Goal: Register for event/course: Register for event/course

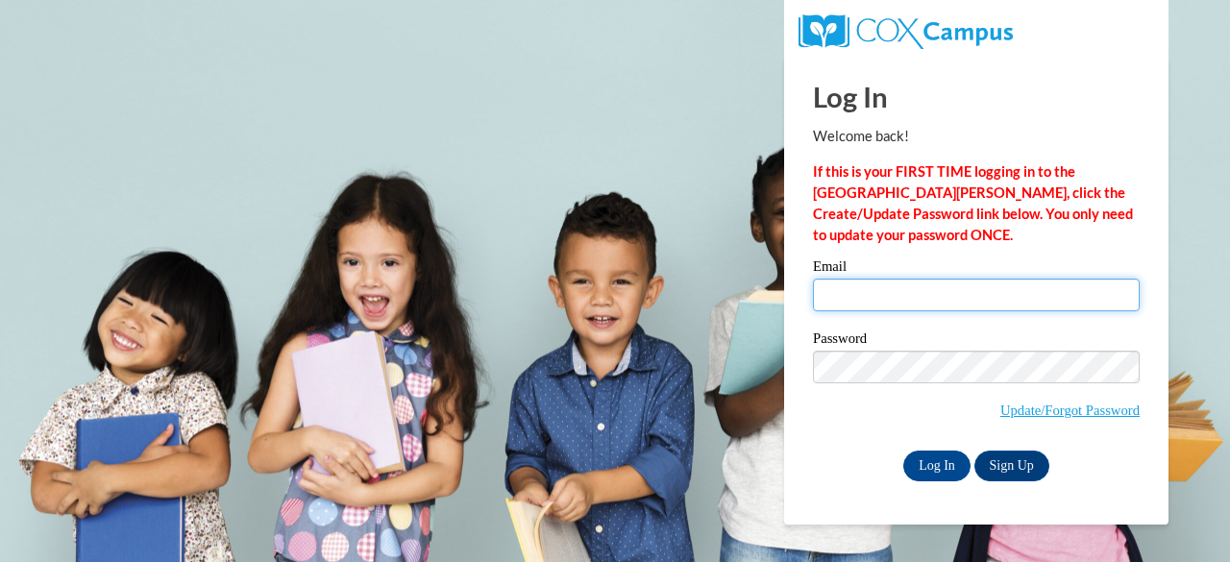
click at [876, 290] on input "Email" at bounding box center [976, 295] width 327 height 33
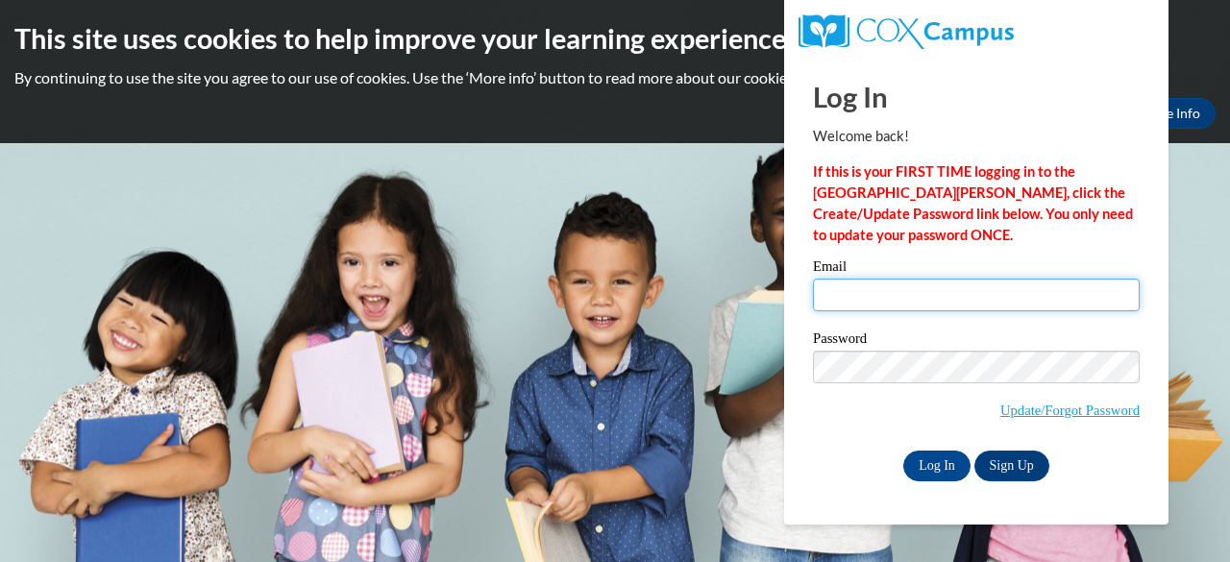
type input "trose4@student.clayton.edu"
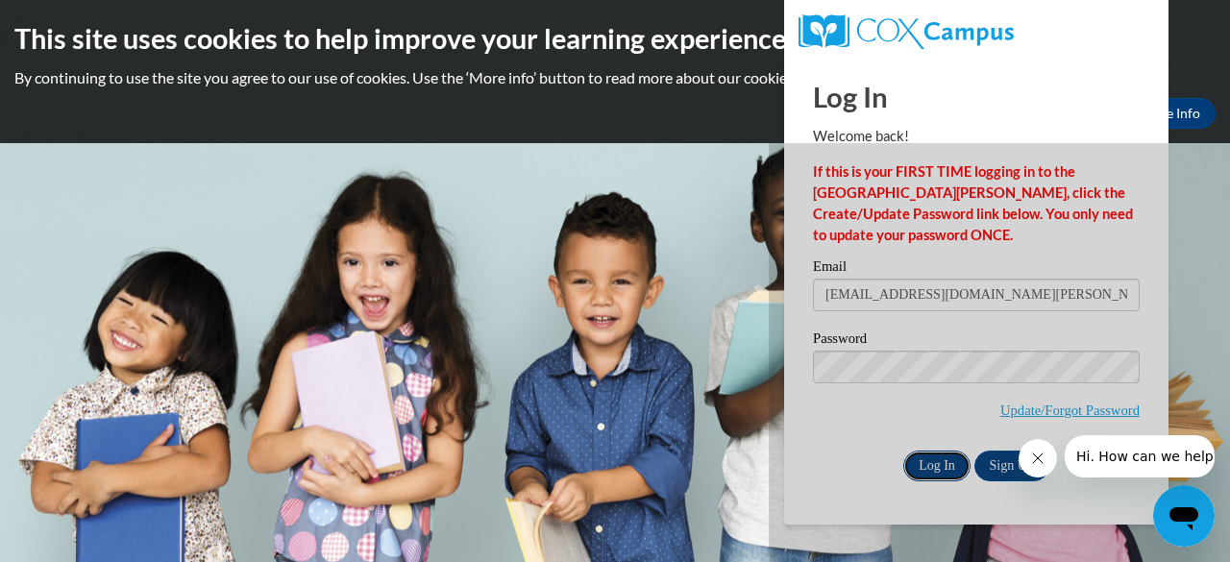
click at [945, 472] on input "Log In" at bounding box center [937, 466] width 67 height 31
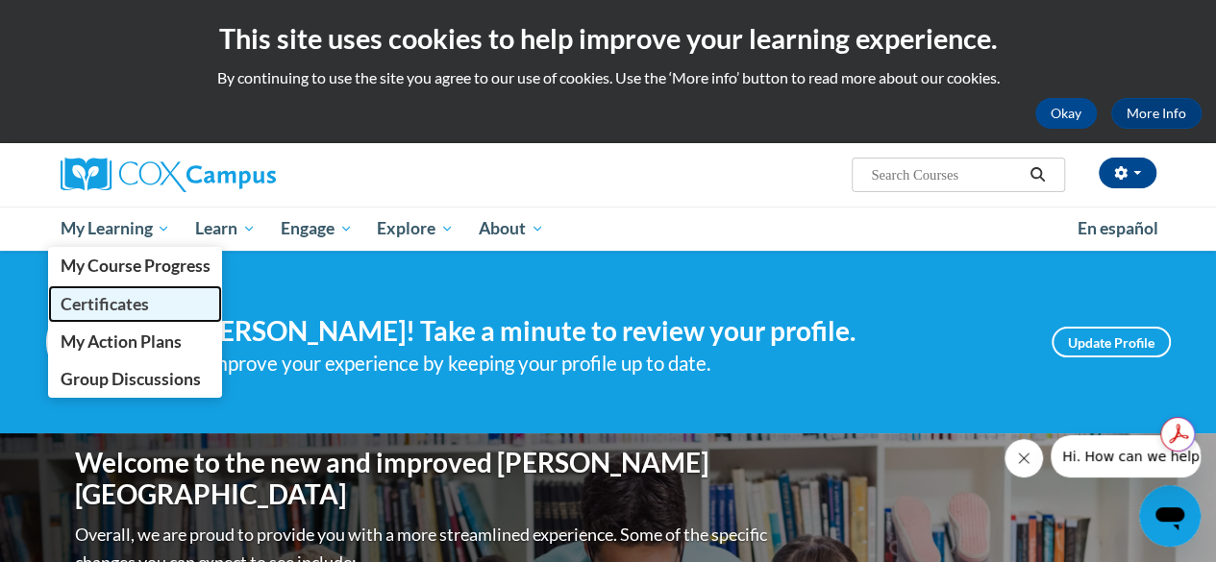
click at [134, 297] on span "Certificates" at bounding box center [104, 304] width 88 height 20
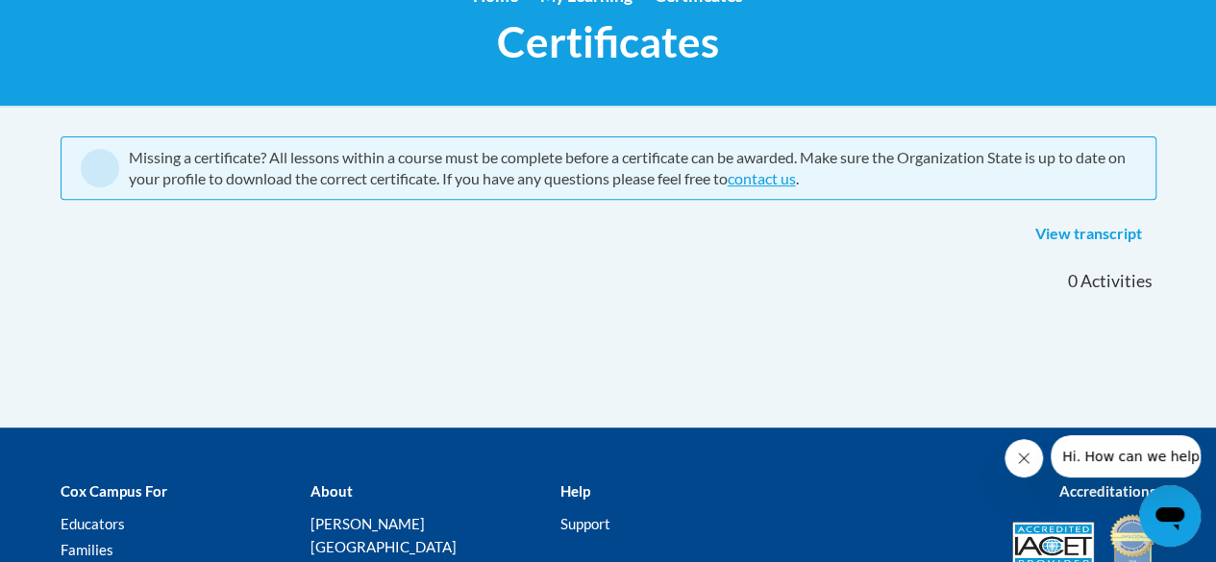
scroll to position [90, 0]
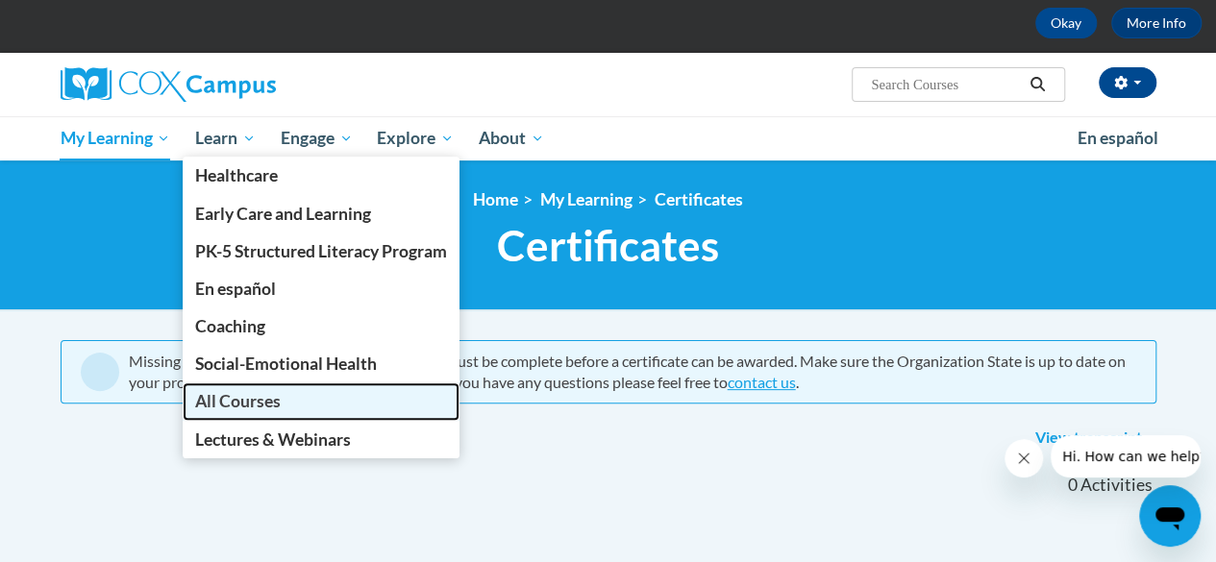
click at [269, 405] on span "All Courses" at bounding box center [238, 401] width 86 height 20
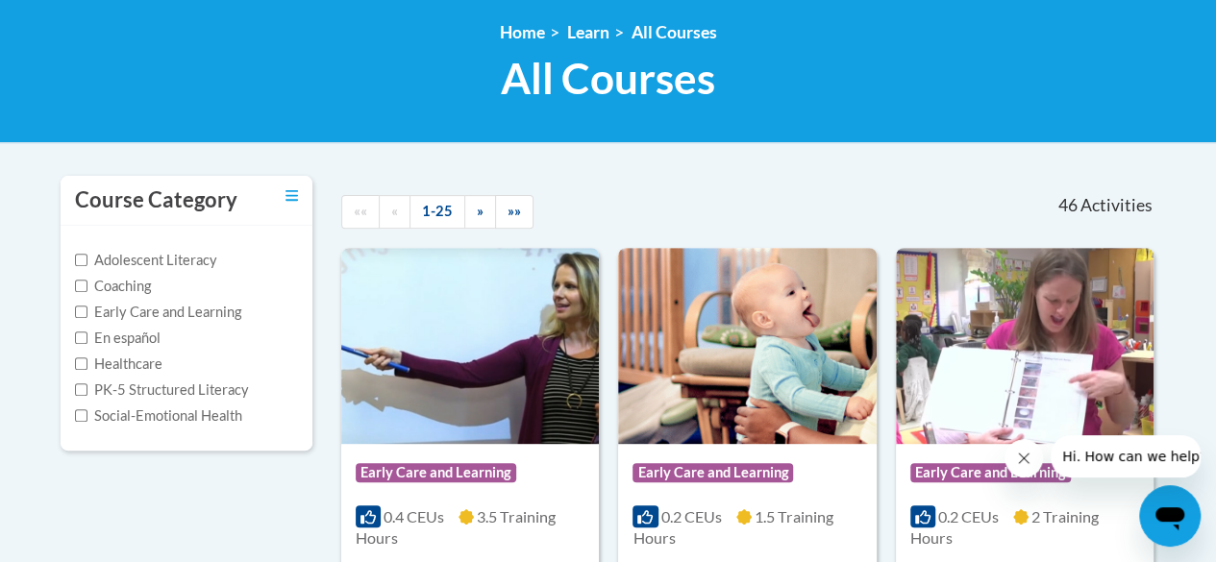
scroll to position [288, 0]
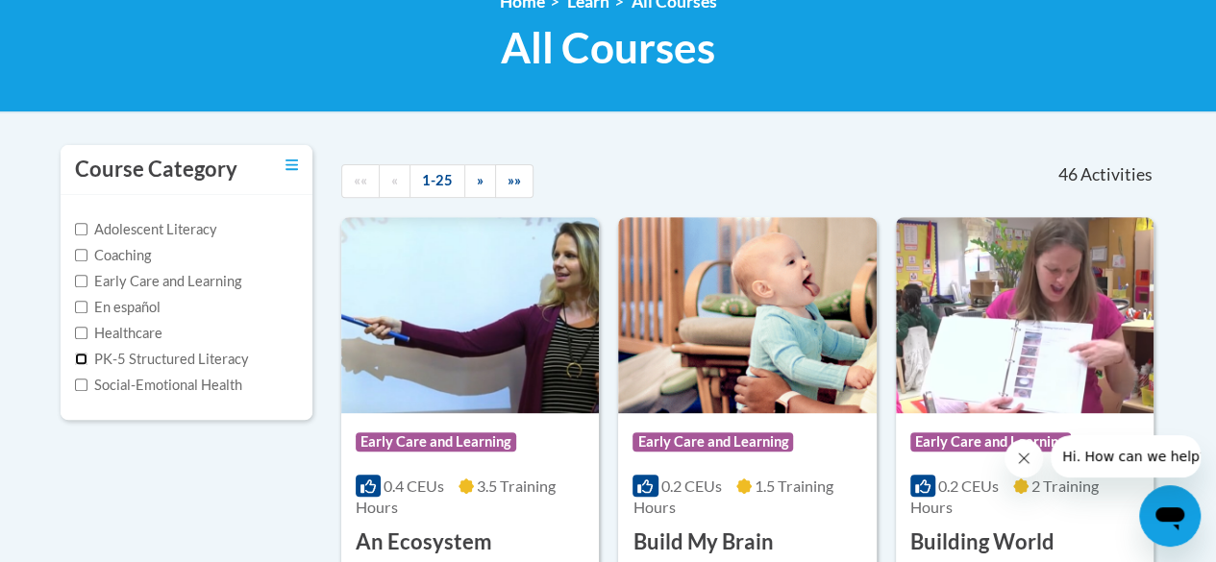
click at [80, 359] on input "PK-5 Structured Literacy" at bounding box center [81, 359] width 12 height 12
checkbox input "true"
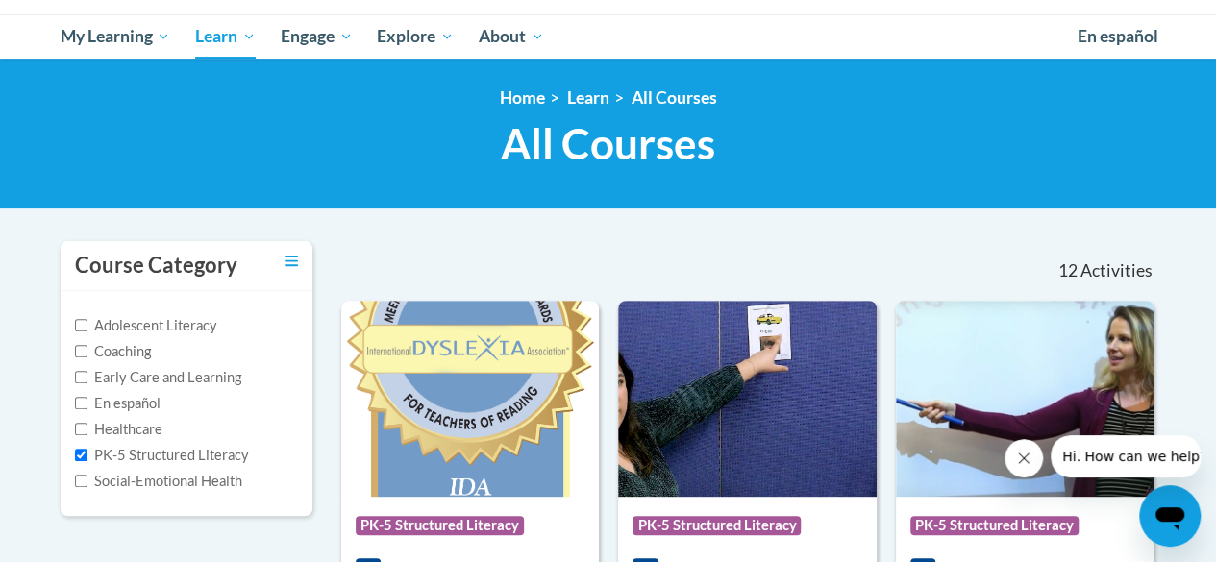
scroll to position [385, 0]
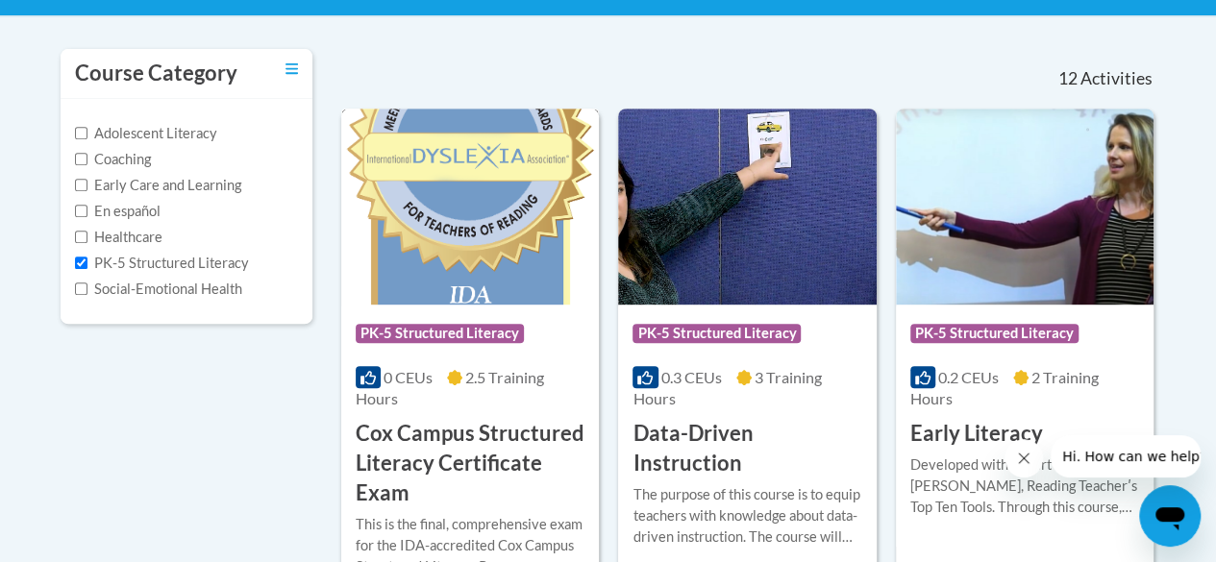
click at [459, 301] on img at bounding box center [470, 207] width 258 height 196
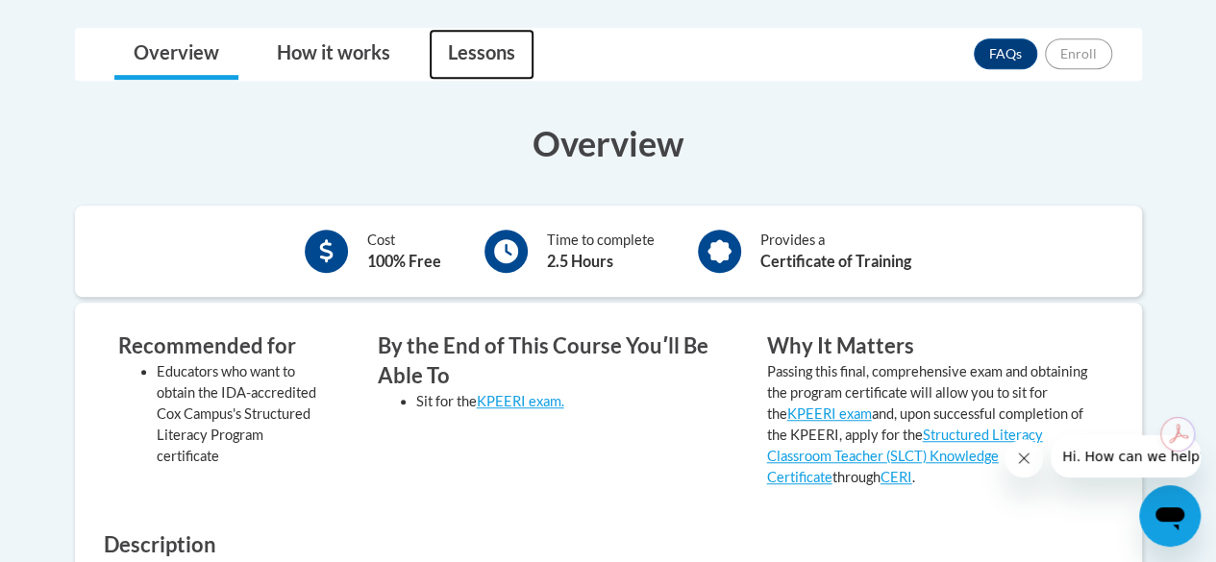
scroll to position [318, 0]
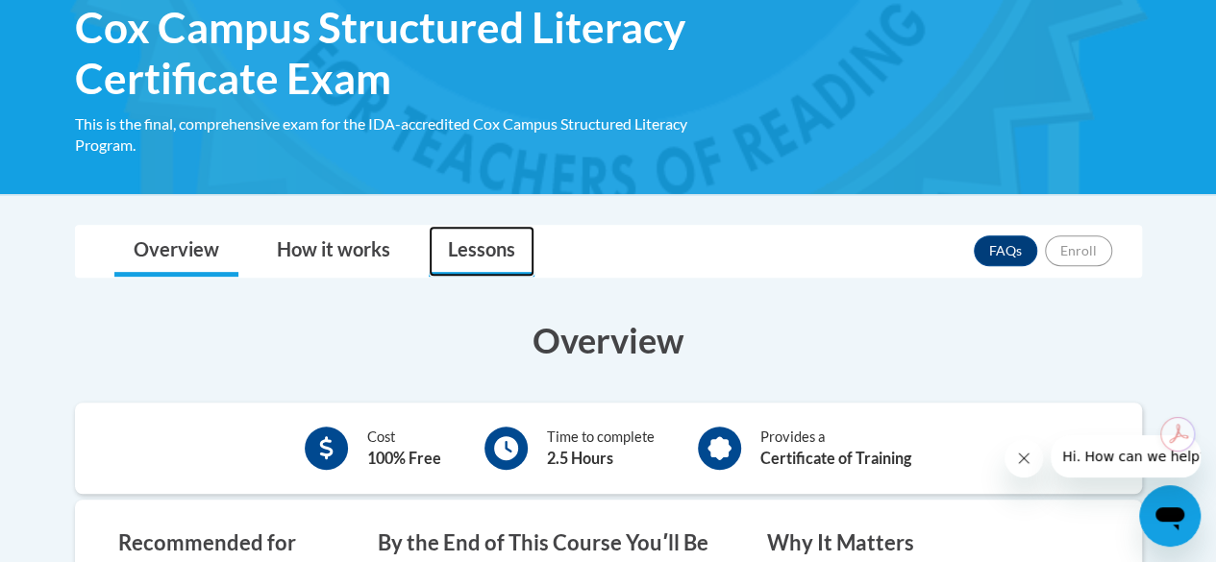
click at [479, 250] on link "Lessons" at bounding box center [482, 251] width 106 height 51
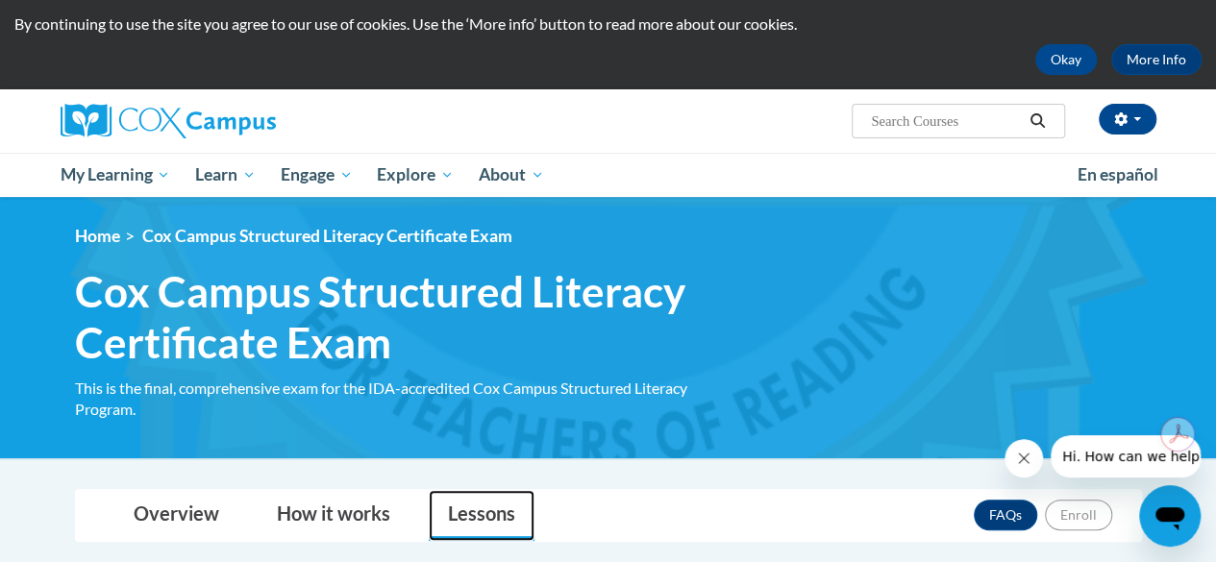
scroll to position [0, 0]
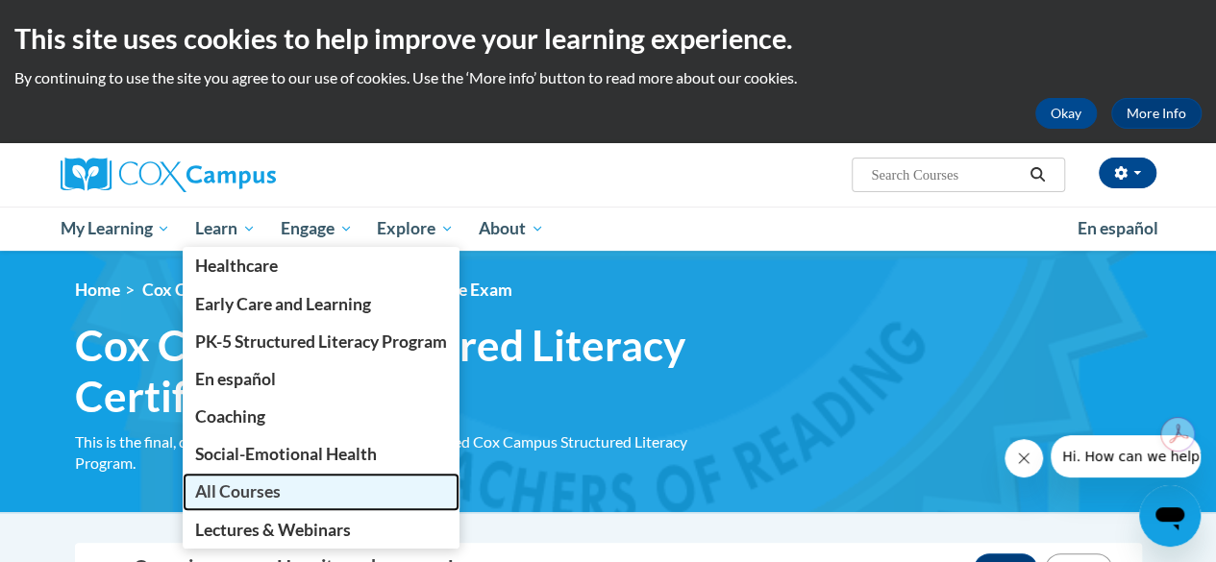
click at [256, 488] on span "All Courses" at bounding box center [238, 492] width 86 height 20
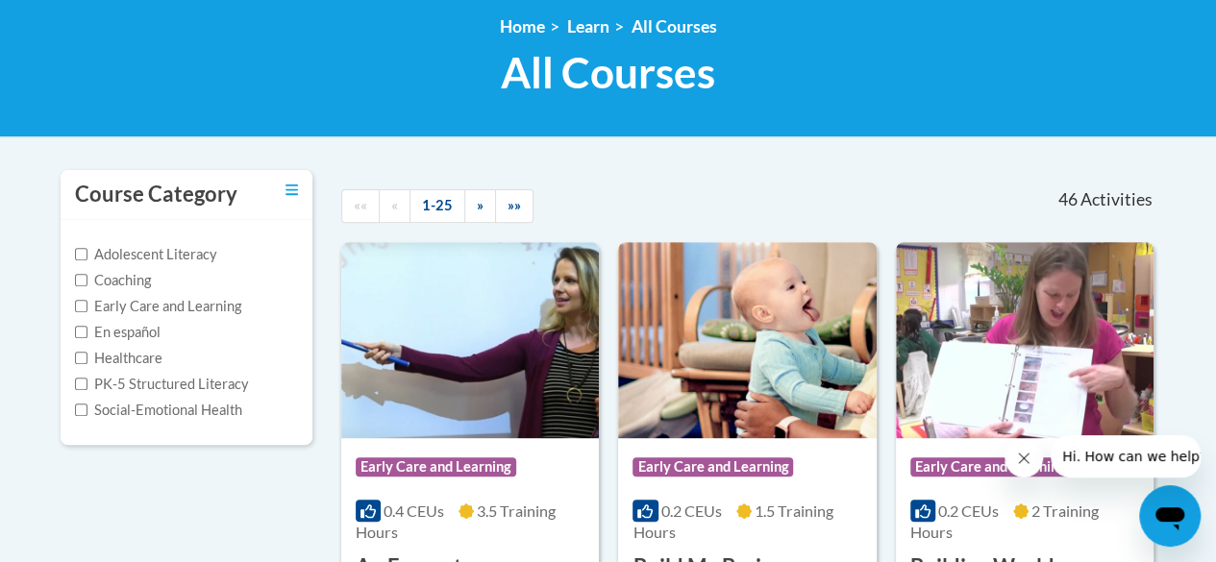
scroll to position [288, 0]
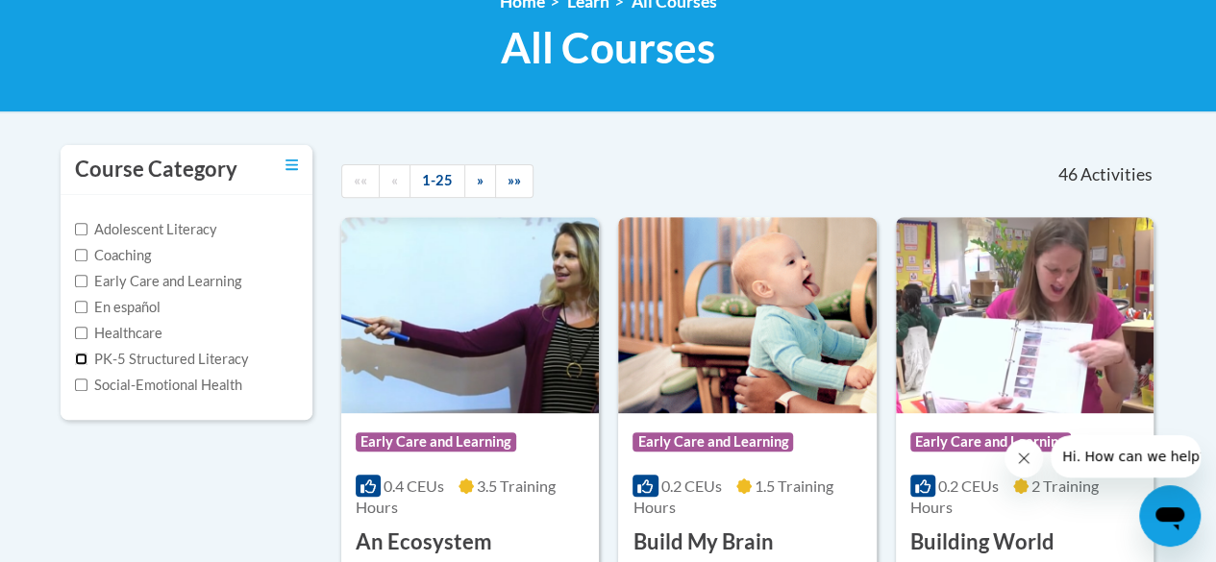
click at [83, 359] on input "PK-5 Structured Literacy" at bounding box center [81, 359] width 12 height 12
checkbox input "true"
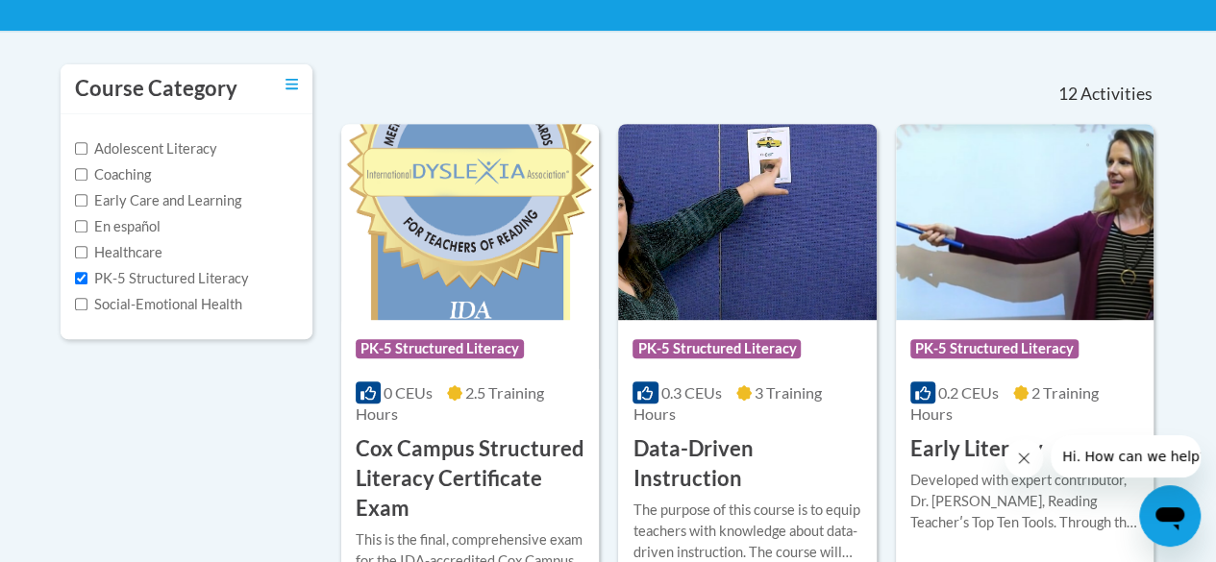
scroll to position [481, 0]
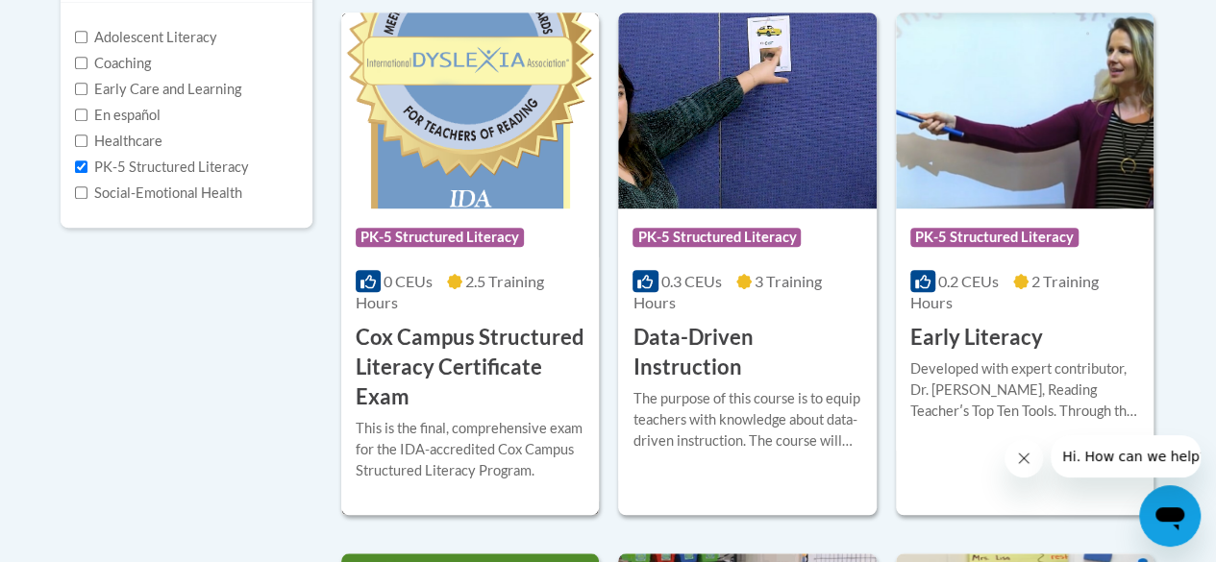
click at [439, 351] on h3 "Cox Campus Structured Literacy Certificate Exam" at bounding box center [470, 367] width 229 height 88
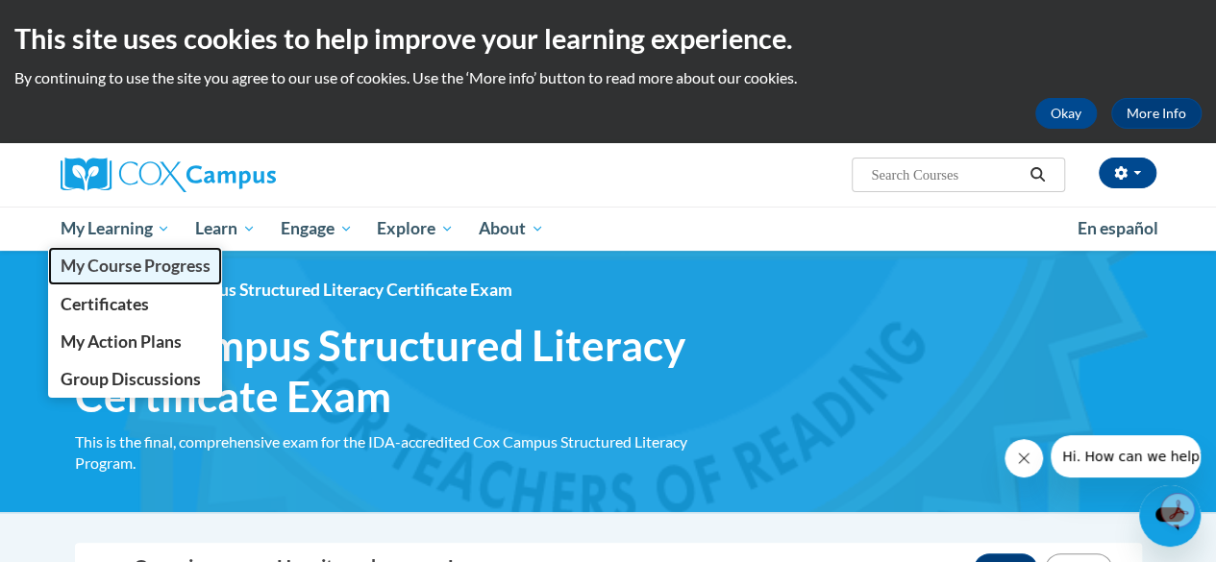
click at [162, 274] on span "My Course Progress" at bounding box center [135, 266] width 150 height 20
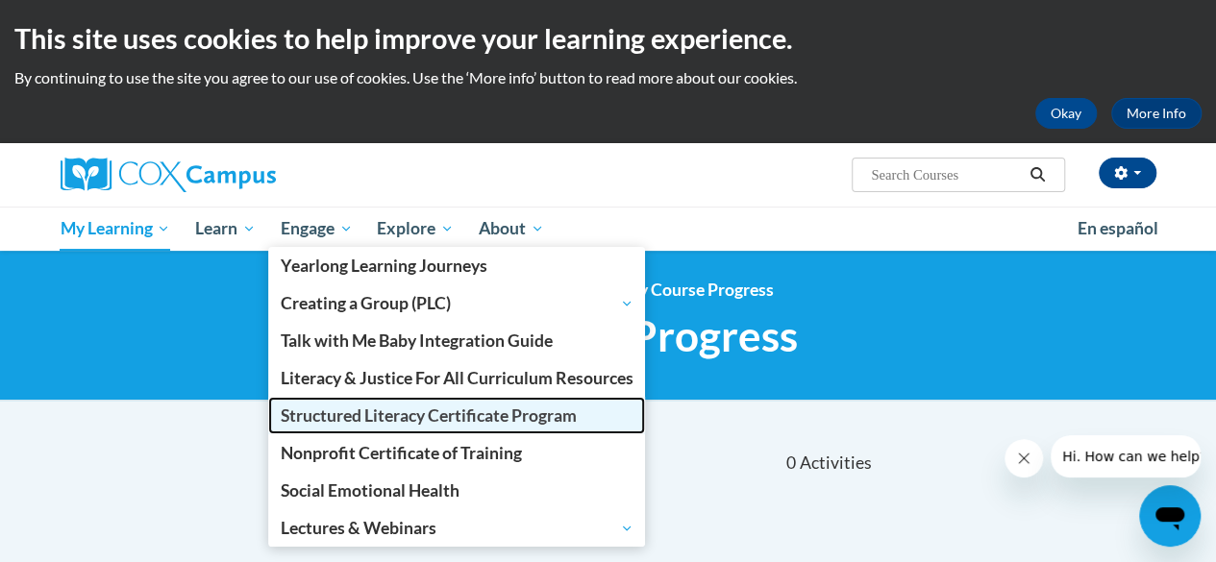
click at [433, 414] on span "Structured Literacy Certificate Program" at bounding box center [429, 416] width 296 height 20
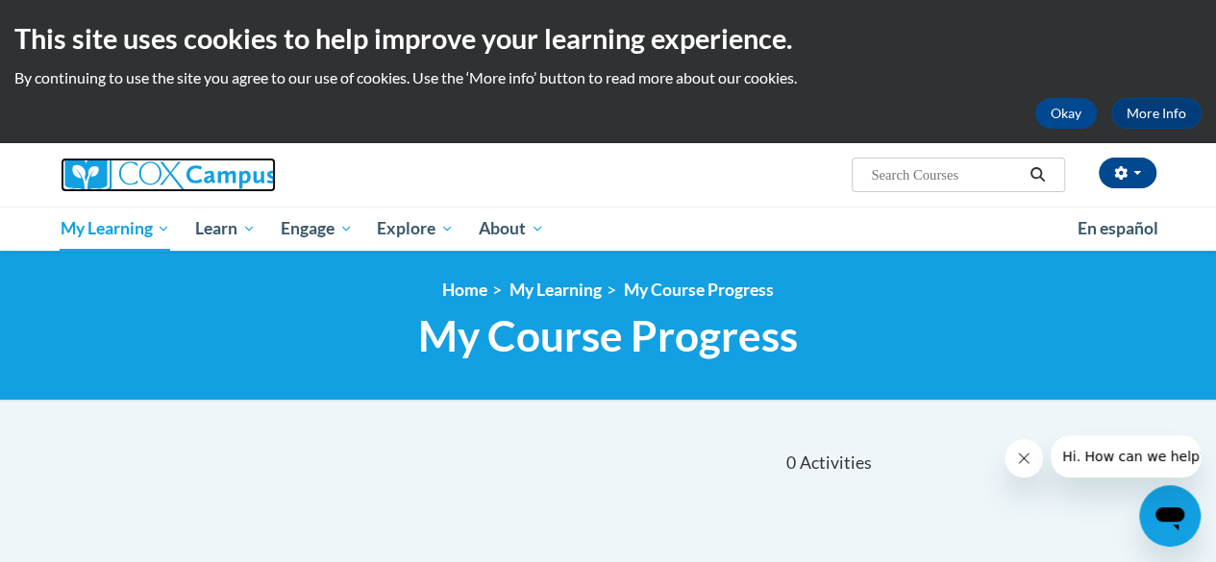
click at [175, 170] on img at bounding box center [168, 175] width 215 height 35
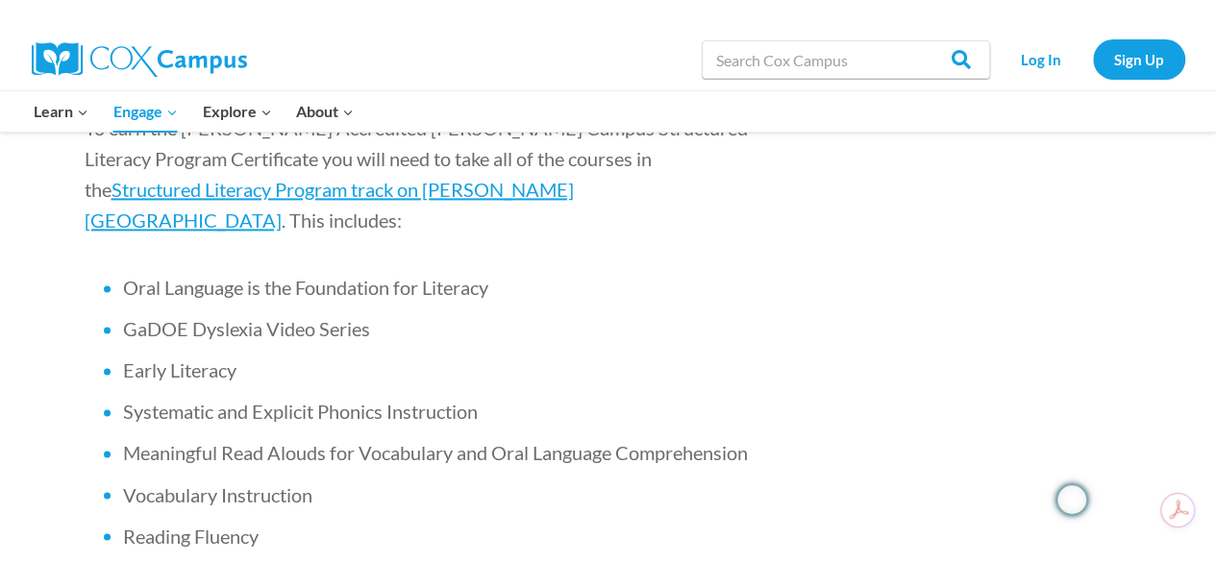
scroll to position [1250, 0]
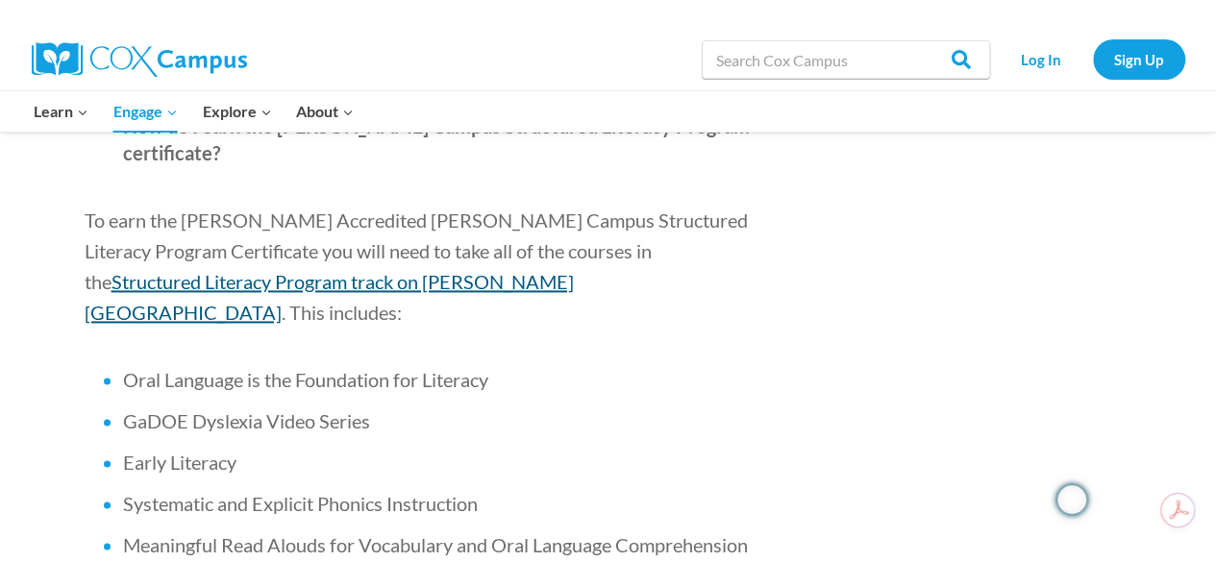
click at [574, 270] on span "Structured Literacy Program track on [PERSON_NAME][GEOGRAPHIC_DATA]" at bounding box center [329, 297] width 489 height 54
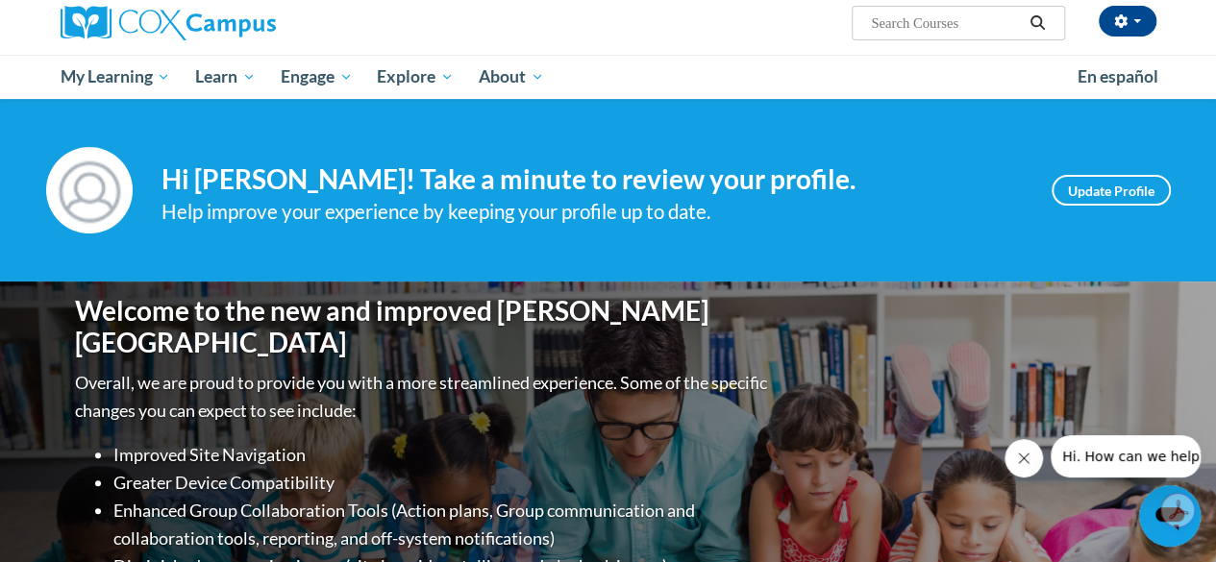
scroll to position [192, 0]
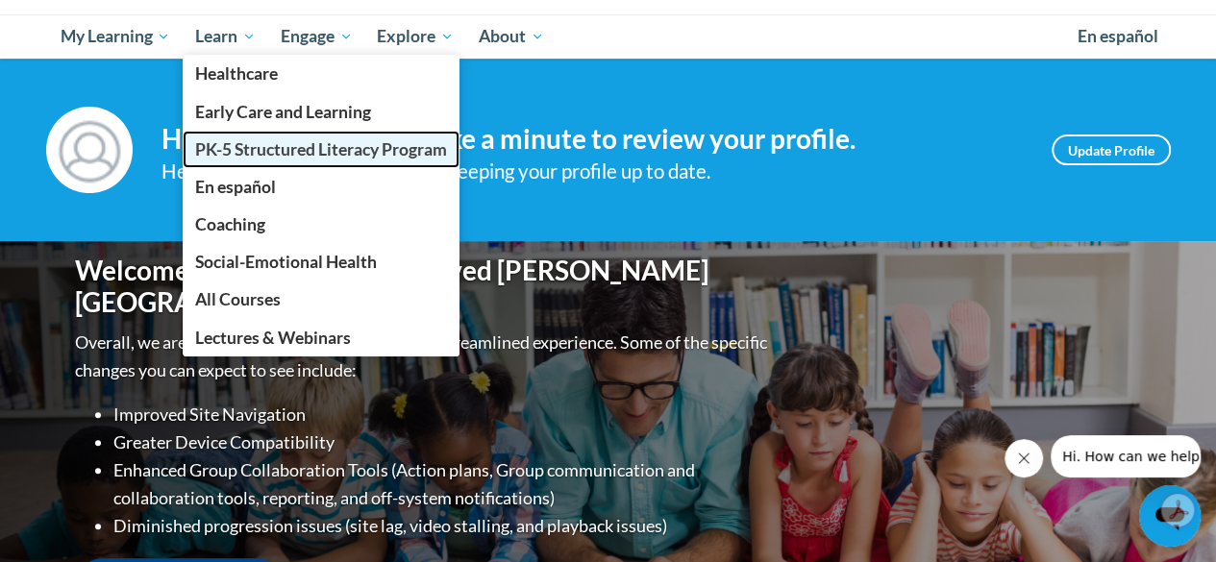
click at [238, 150] on span "PK-5 Structured Literacy Program" at bounding box center [321, 149] width 252 height 20
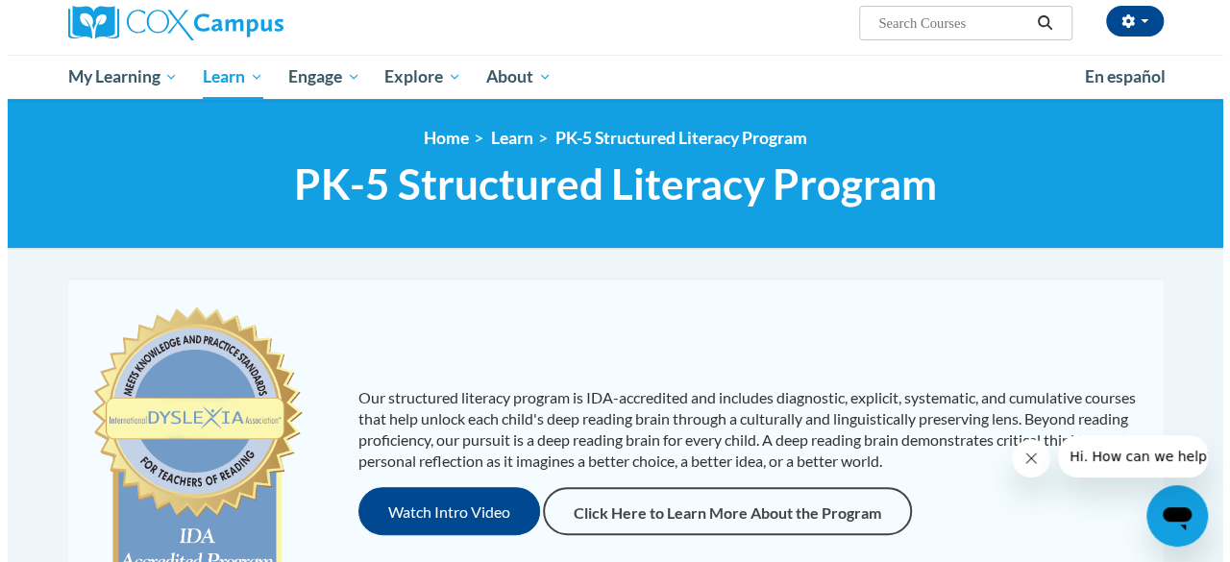
scroll to position [192, 0]
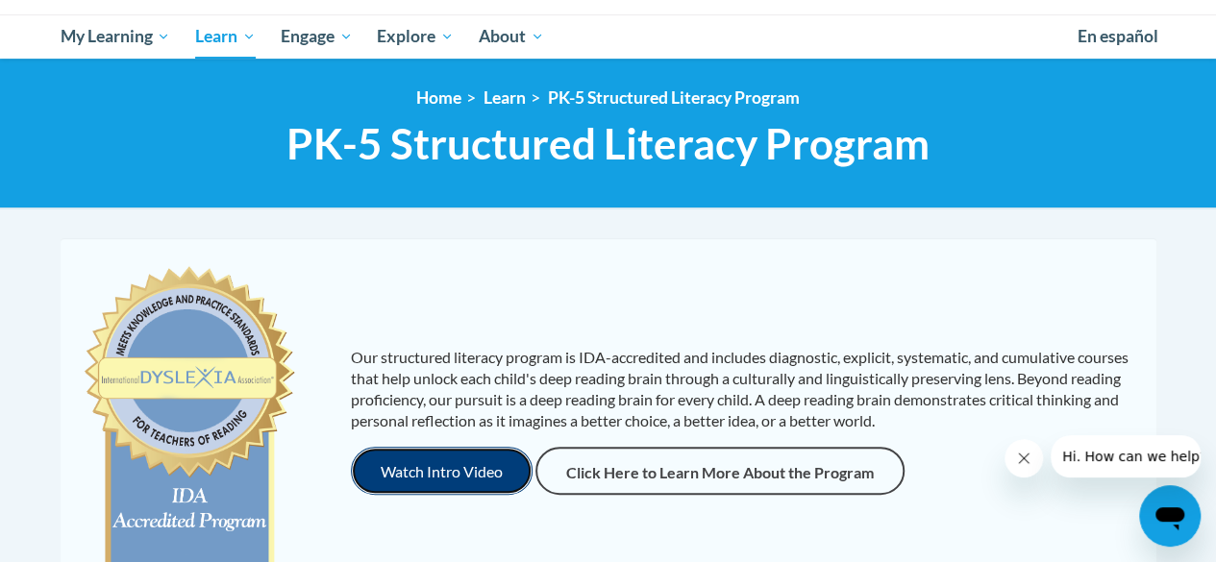
click at [439, 477] on button "Watch Intro Video" at bounding box center [442, 471] width 182 height 48
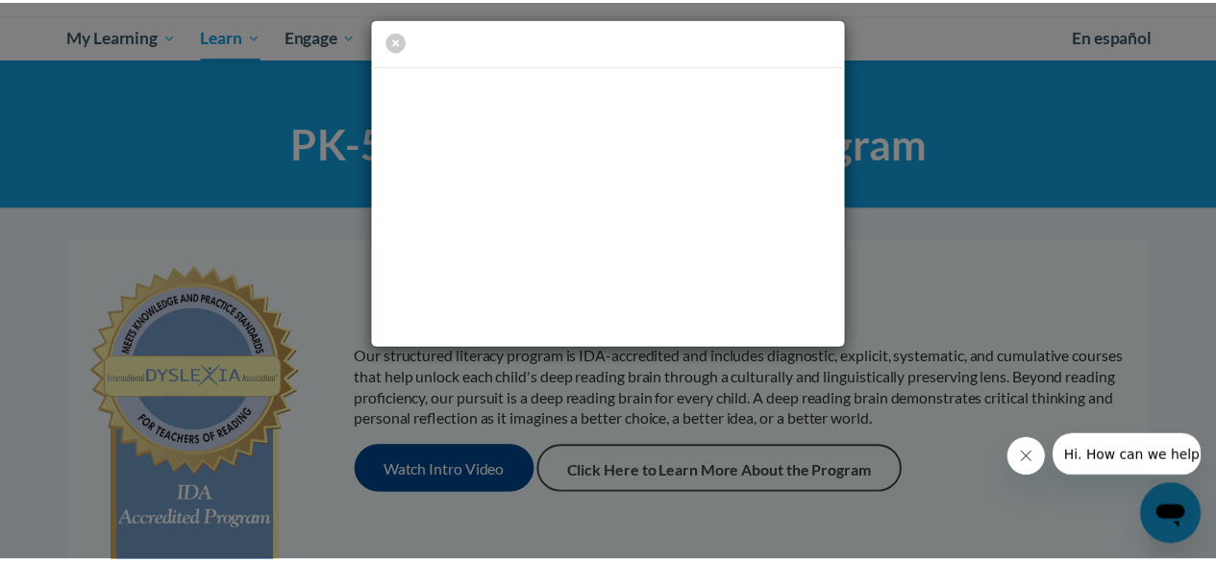
scroll to position [0, 0]
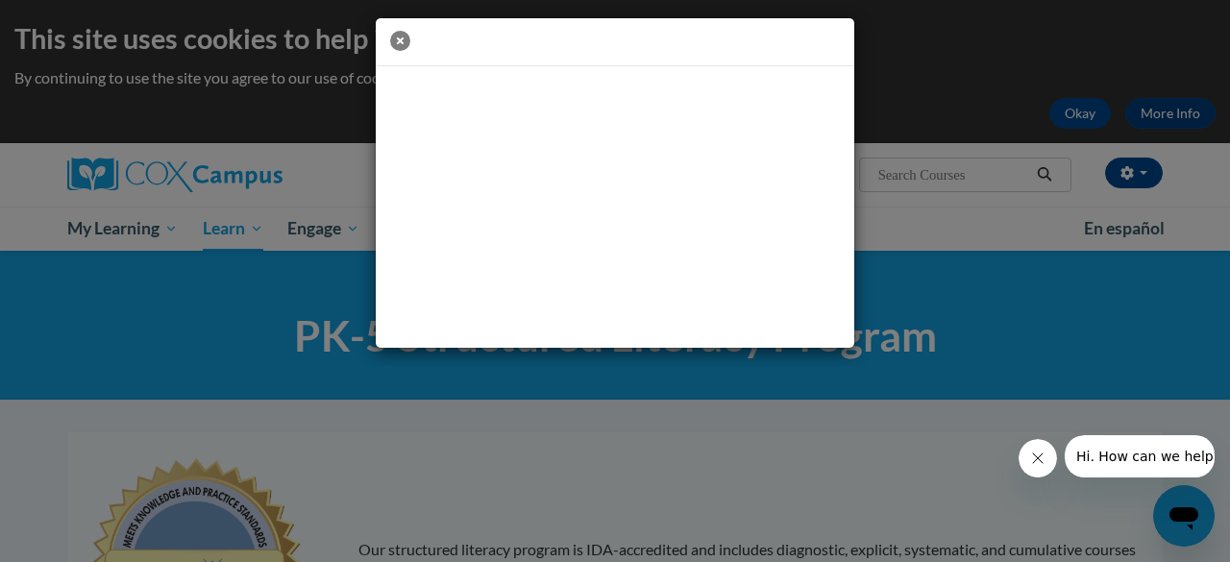
click at [396, 42] on icon "button" at bounding box center [400, 41] width 20 height 20
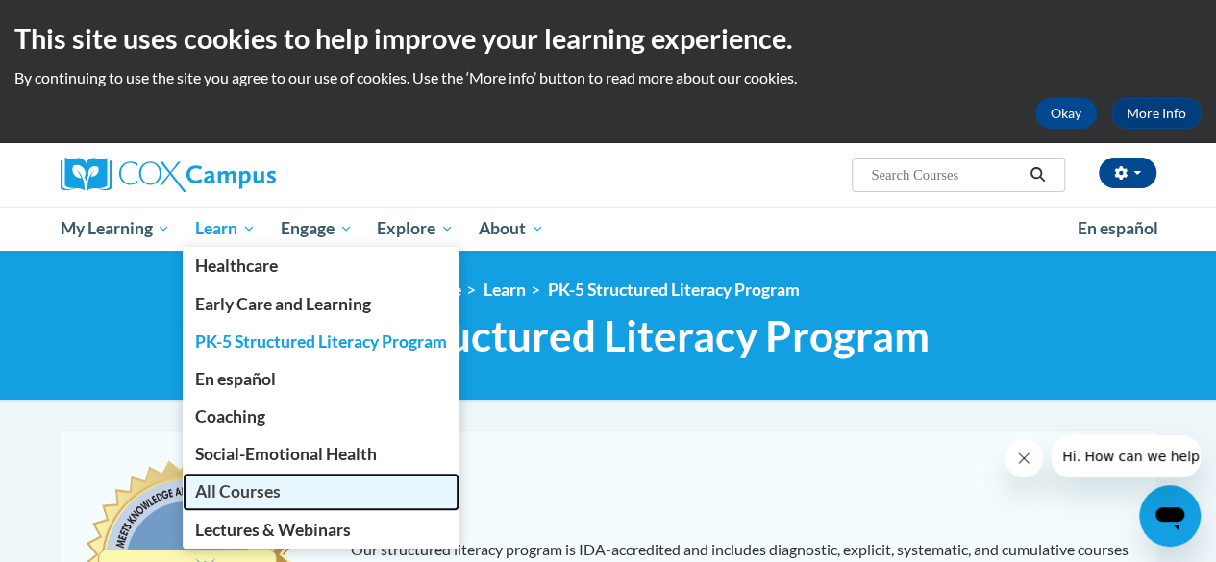
click at [277, 484] on span "All Courses" at bounding box center [238, 492] width 86 height 20
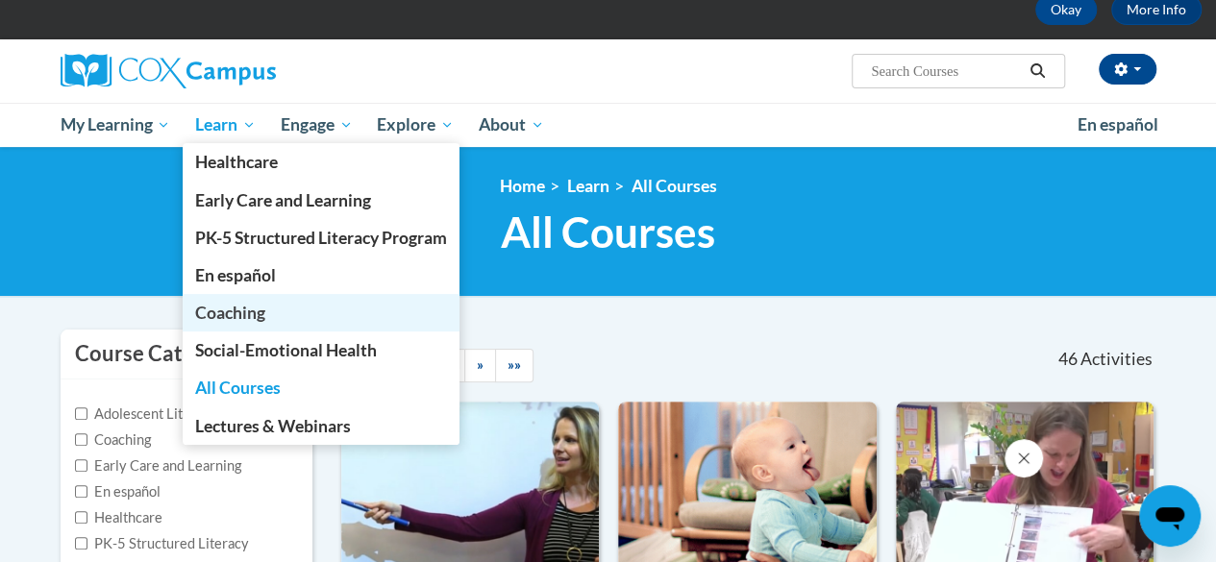
scroll to position [96, 0]
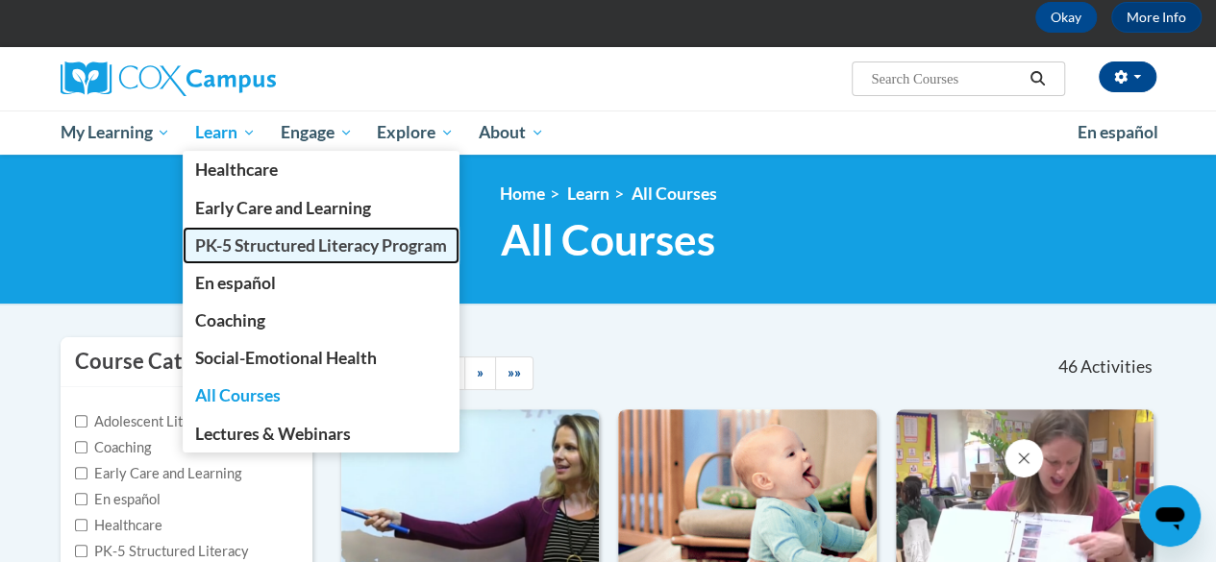
click at [255, 243] on span "PK-5 Structured Literacy Program" at bounding box center [321, 246] width 252 height 20
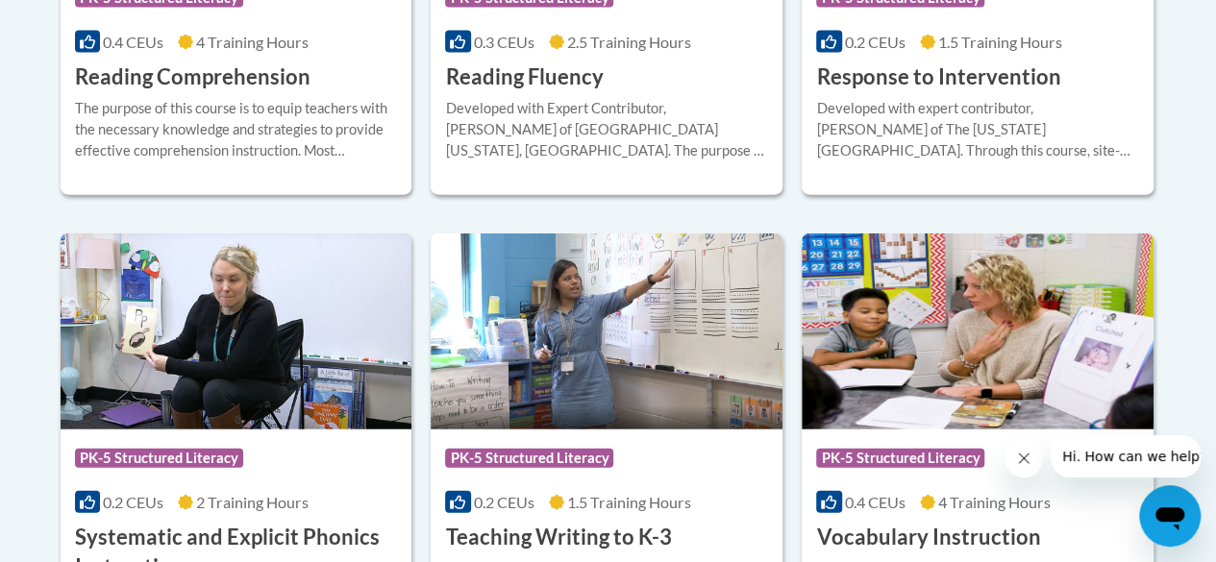
scroll to position [2307, 0]
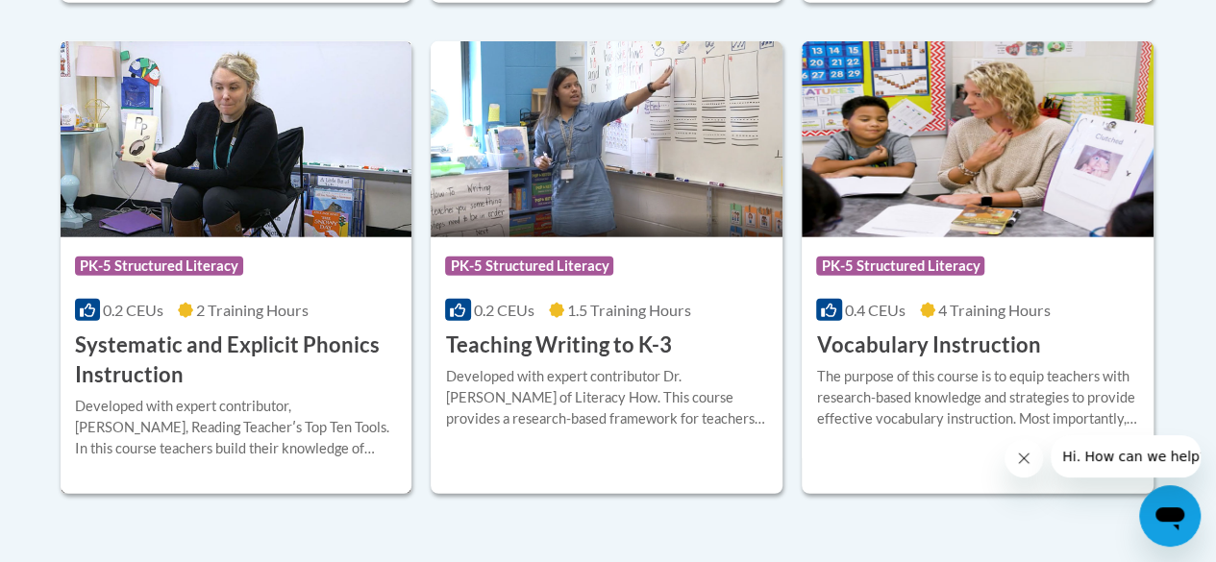
click at [230, 347] on h3 "Systematic and Explicit Phonics Instruction" at bounding box center [236, 361] width 323 height 60
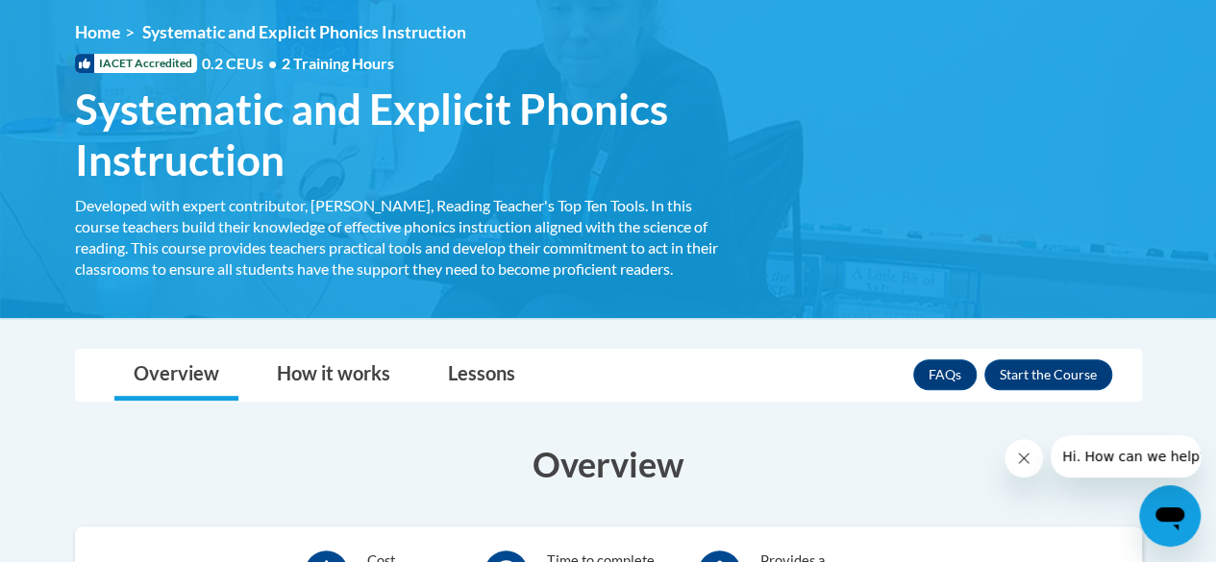
scroll to position [288, 0]
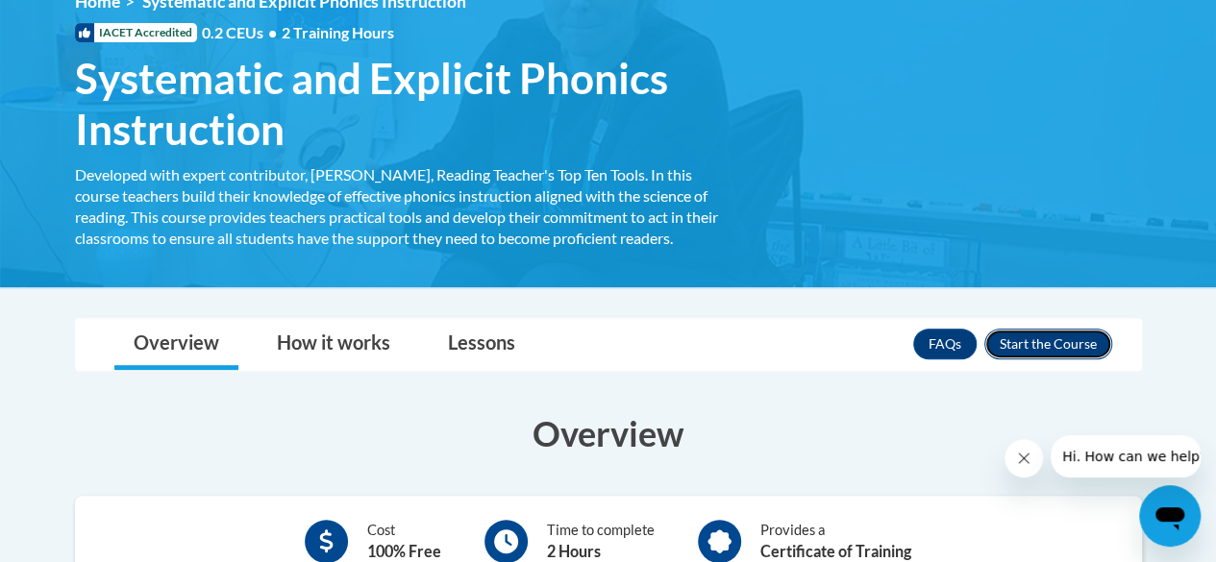
click at [1053, 345] on button "Enroll" at bounding box center [1048, 344] width 128 height 31
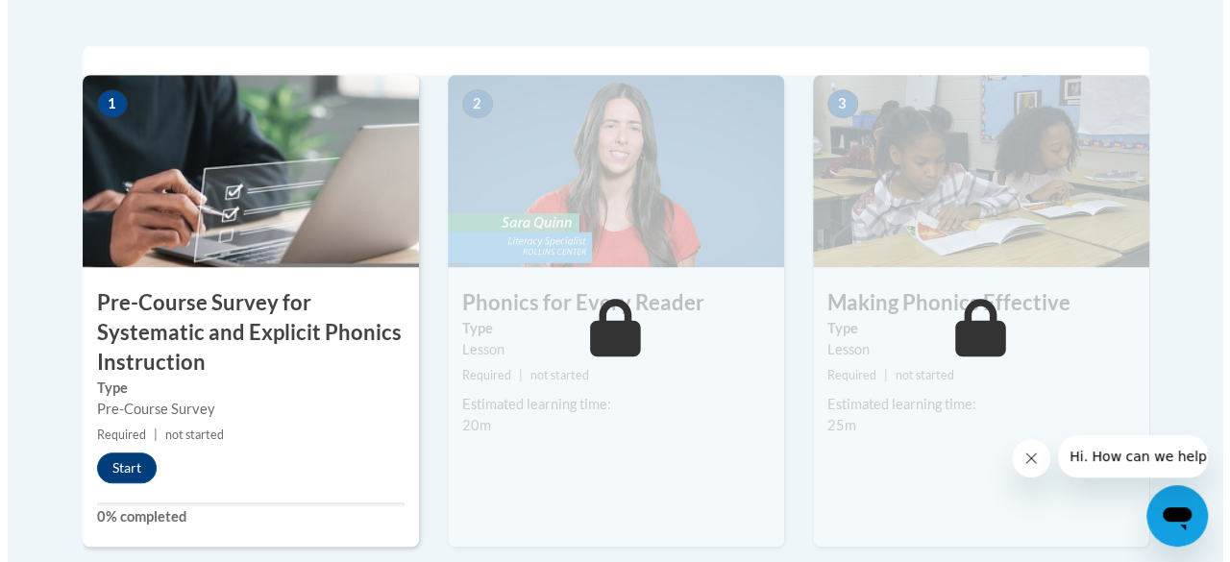
scroll to position [673, 0]
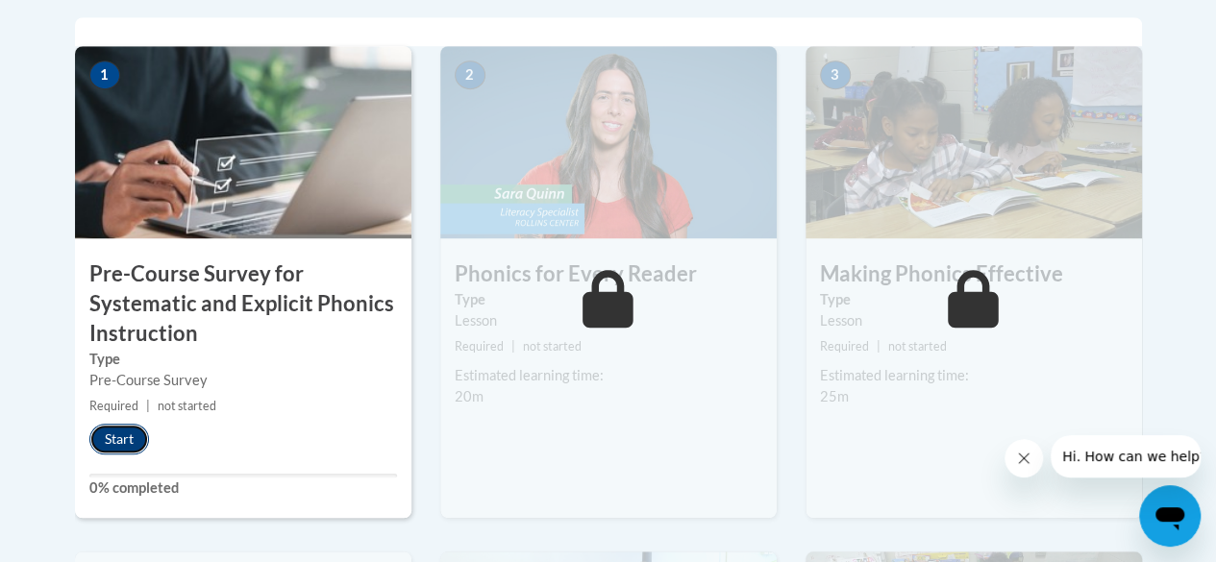
click at [122, 437] on button "Start" at bounding box center [119, 439] width 60 height 31
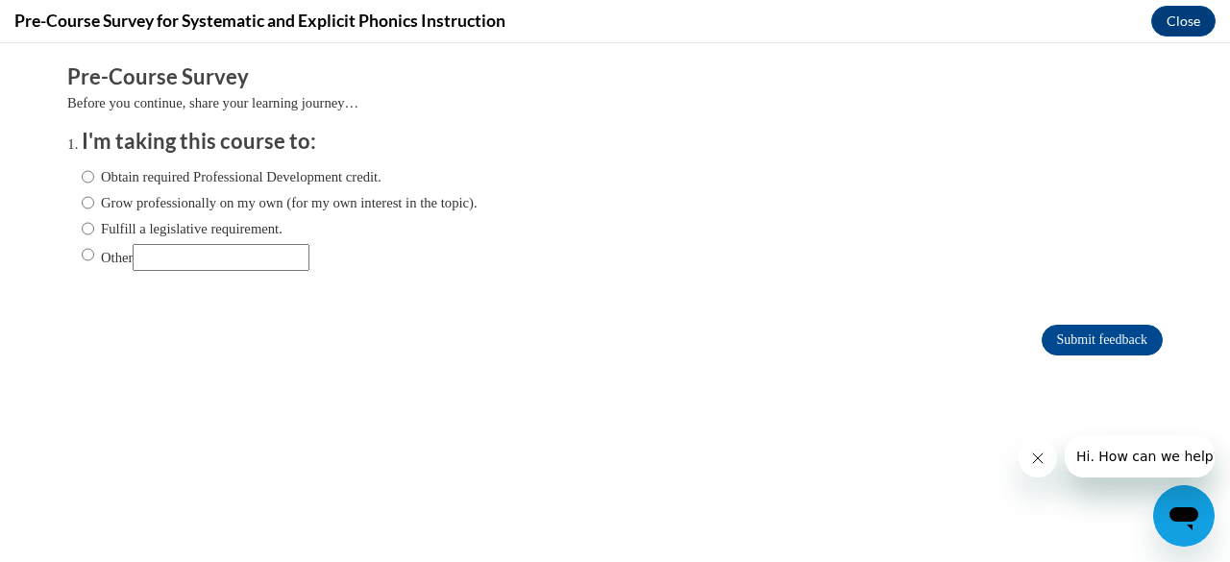
scroll to position [0, 0]
click at [82, 174] on input "Obtain required Professional Development credit." at bounding box center [88, 176] width 12 height 21
radio input "true"
click at [275, 254] on input "Other" at bounding box center [221, 257] width 177 height 27
type input "K"
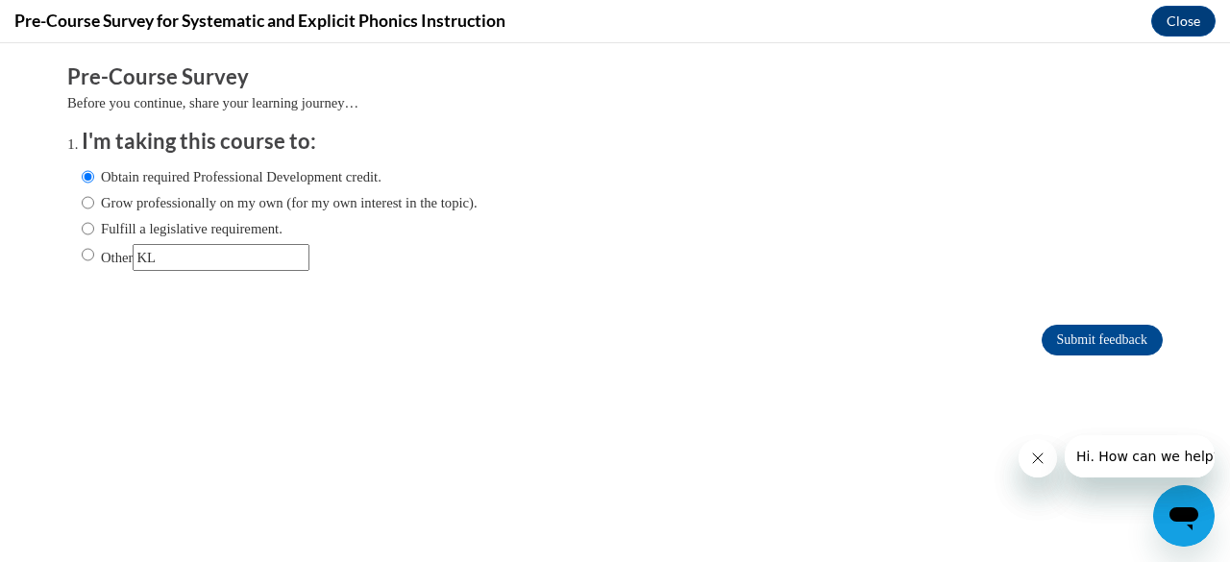
type input "K"
type input "Masters of Education Literacy Course fulfillment"
click at [1039, 459] on icon "Close message from company" at bounding box center [1037, 458] width 15 height 15
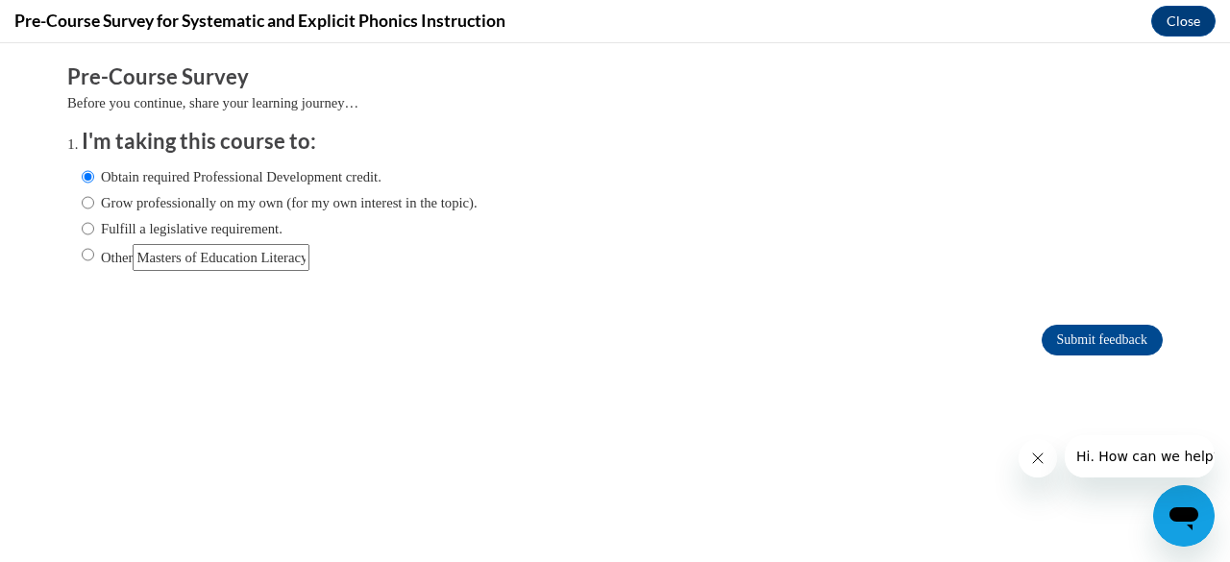
click at [1042, 460] on icon "Close message from company" at bounding box center [1037, 458] width 15 height 15
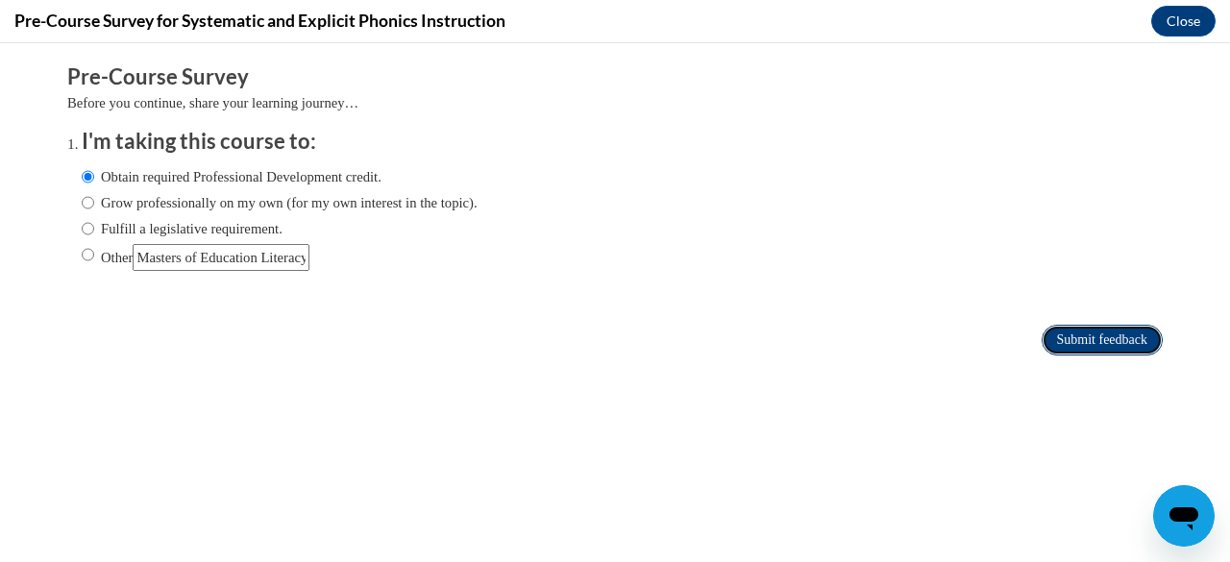
click at [1076, 336] on input "Submit feedback" at bounding box center [1102, 340] width 121 height 31
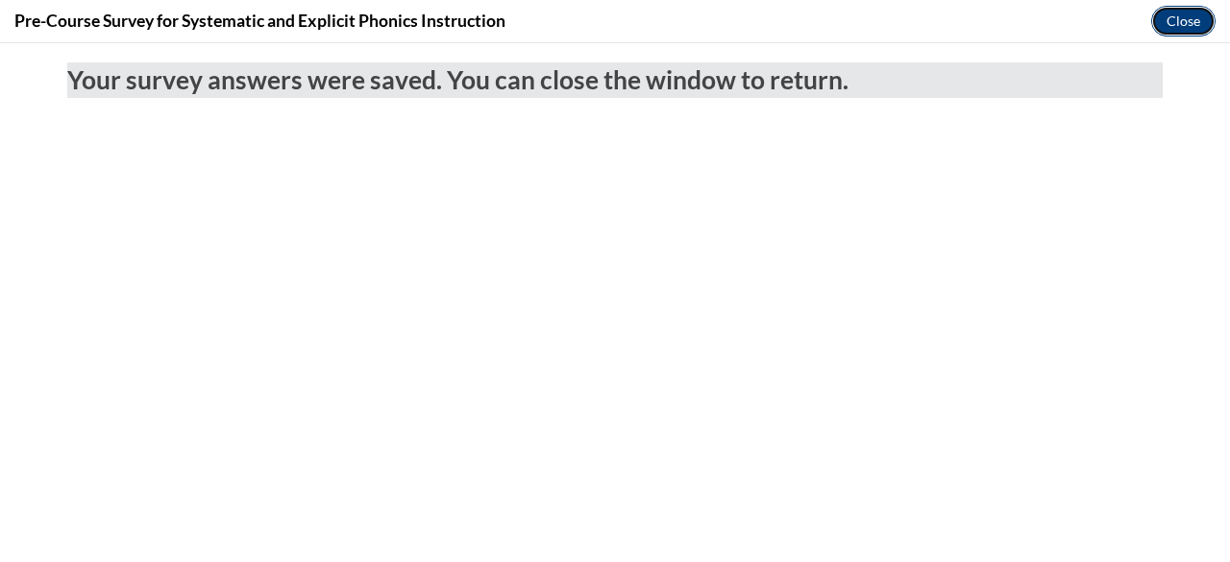
click at [1188, 28] on button "Close" at bounding box center [1184, 21] width 64 height 31
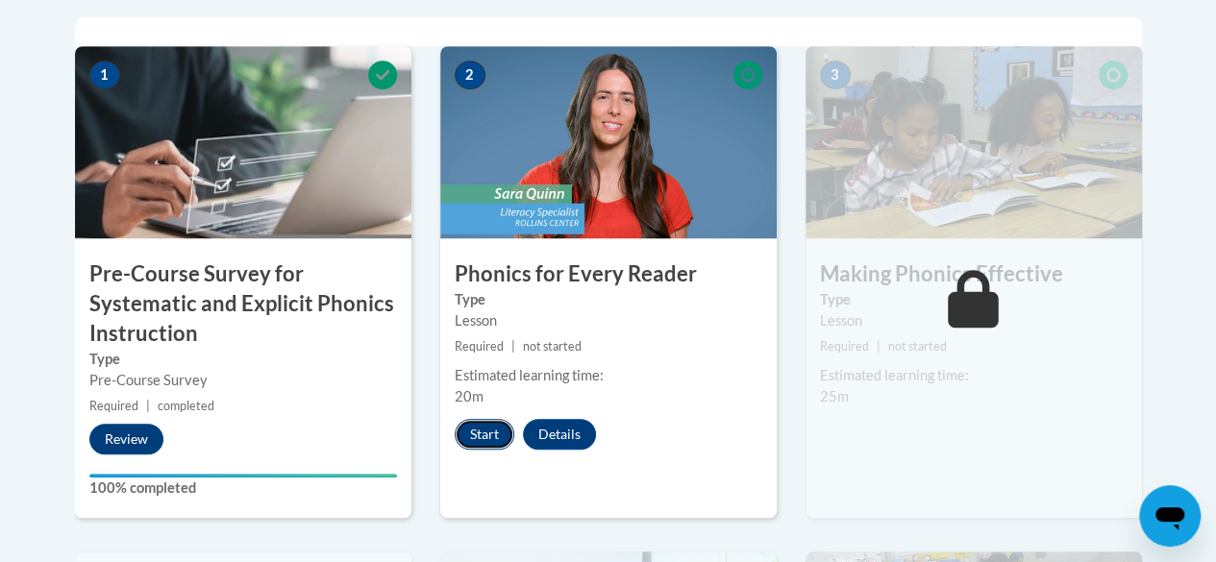
click at [485, 434] on button "Start" at bounding box center [485, 434] width 60 height 31
